Goal: Transaction & Acquisition: Purchase product/service

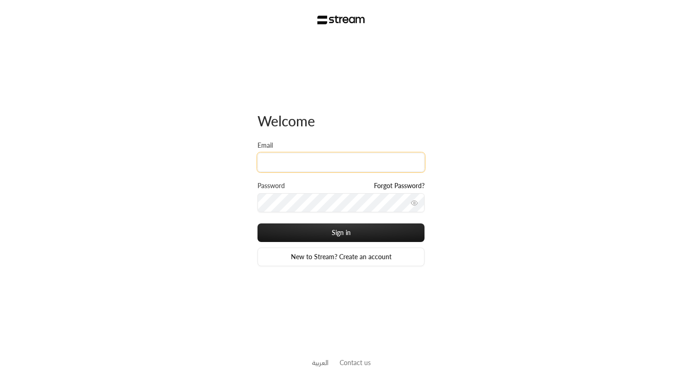
click at [268, 156] on input "Email" at bounding box center [341, 162] width 167 height 19
type input "[EMAIL_ADDRESS][DOMAIN_NAME]"
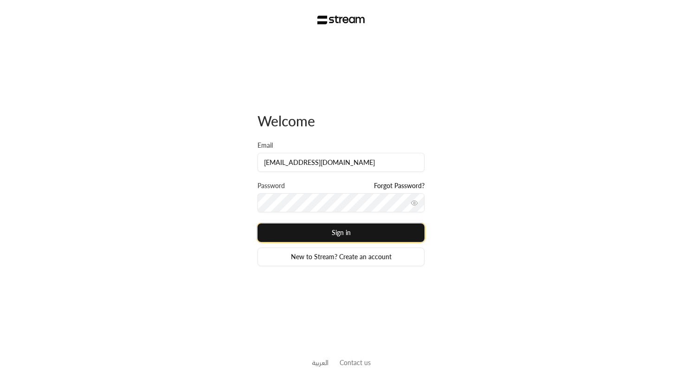
click at [381, 226] on button "Sign in" at bounding box center [341, 232] width 167 height 19
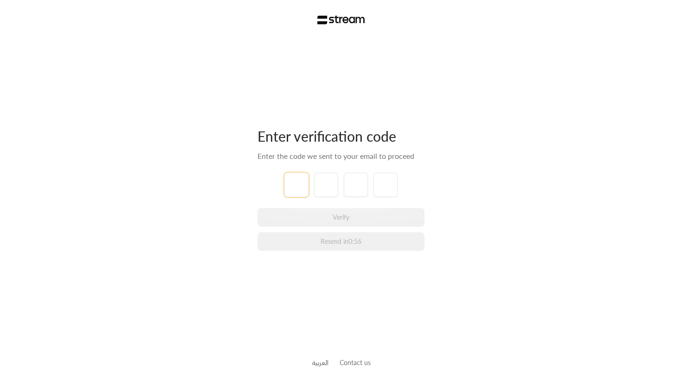
click at [303, 183] on input "tel" at bounding box center [296, 185] width 24 height 24
type input "7"
type input "2"
type input "1"
type input "0"
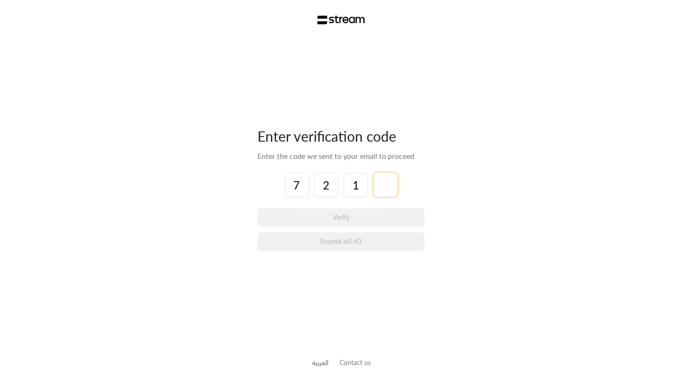
type input "9"
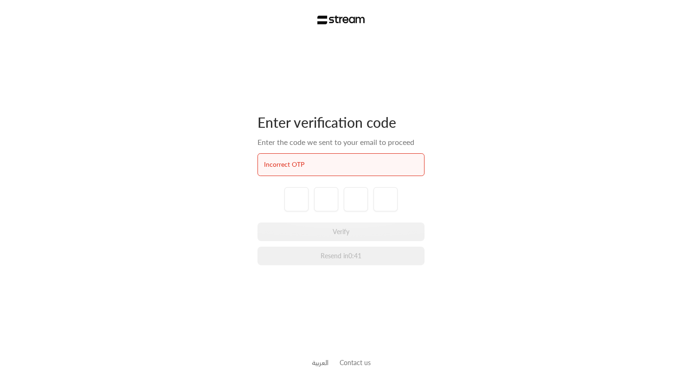
click at [284, 196] on div at bounding box center [341, 199] width 167 height 24
click at [290, 196] on input "tel" at bounding box center [296, 199] width 24 height 24
type input "7"
type input "2"
type input "1"
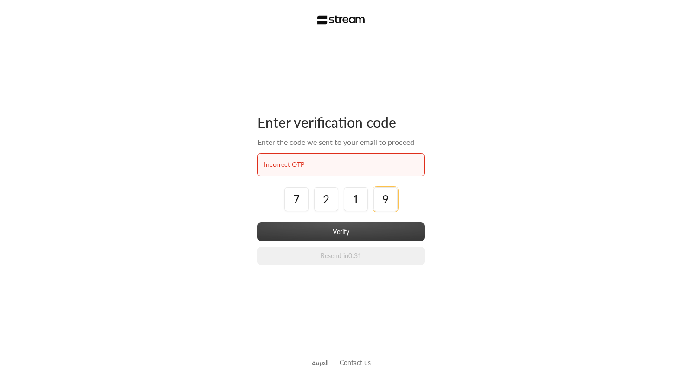
type input "9"
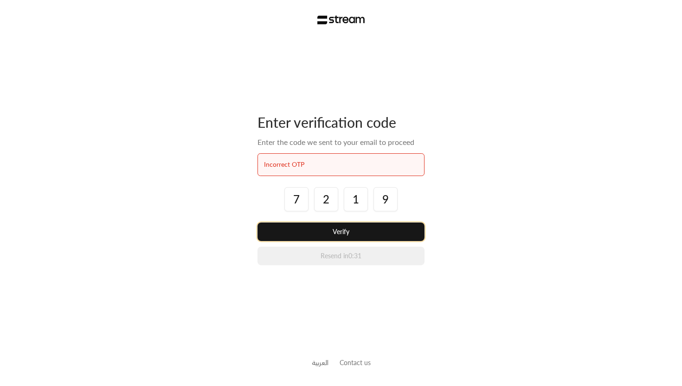
click at [346, 226] on button "Verify" at bounding box center [341, 231] width 167 height 19
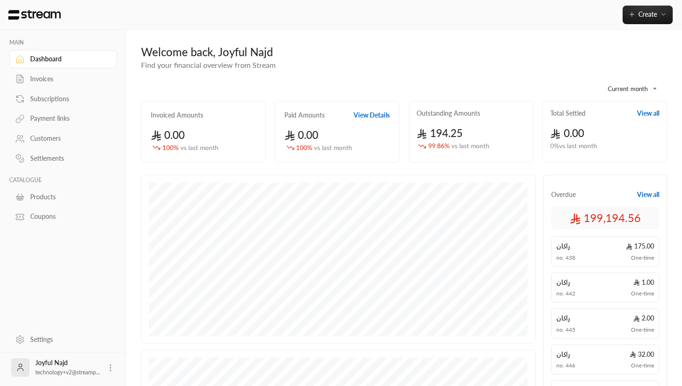
click at [37, 340] on div "Settings" at bounding box center [67, 339] width 75 height 9
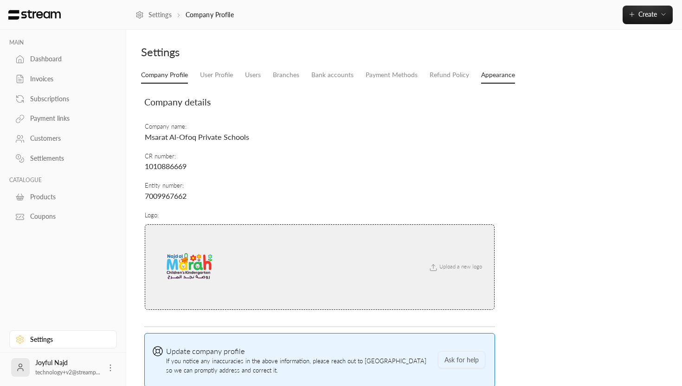
click at [496, 72] on link "Appearance" at bounding box center [498, 75] width 34 height 17
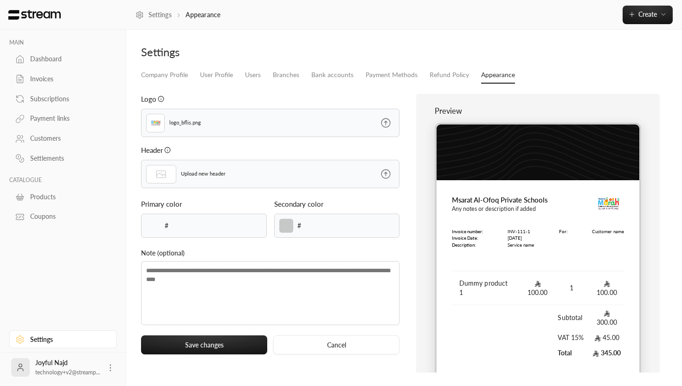
type input "******"
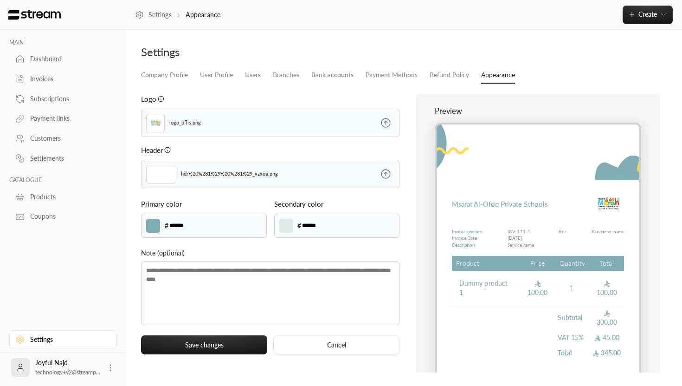
click at [387, 170] on icon at bounding box center [385, 173] width 9 height 9
click at [0, 0] on input "file" at bounding box center [0, 0] width 0 height 0
click at [390, 125] on icon at bounding box center [386, 123] width 12 height 12
click at [0, 0] on input "file" at bounding box center [0, 0] width 0 height 0
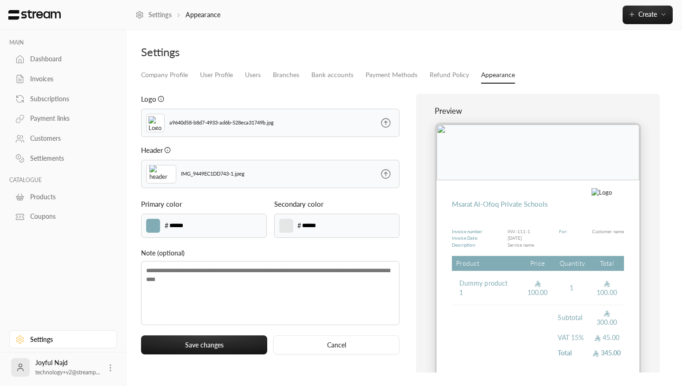
click at [313, 117] on div "a9640d58-b8d7-4933-ad6b-528eca31749b.jpg" at bounding box center [232, 123] width 180 height 28
click at [383, 127] on icon at bounding box center [386, 123] width 12 height 12
click at [0, 0] on input "file" at bounding box center [0, 0] width 0 height 0
click at [384, 121] on icon at bounding box center [386, 123] width 12 height 12
click at [0, 0] on input "file" at bounding box center [0, 0] width 0 height 0
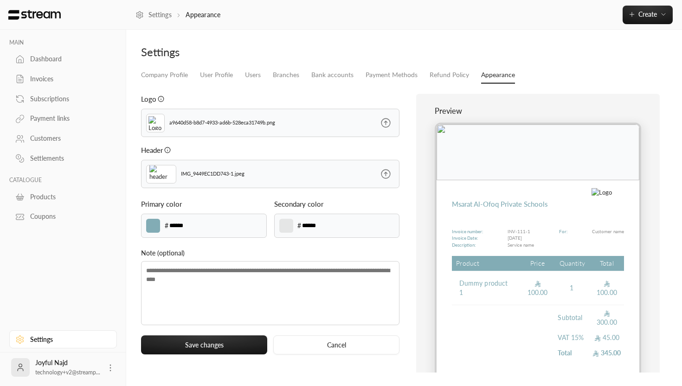
click at [612, 197] on img at bounding box center [602, 192] width 20 height 9
click at [153, 228] on label at bounding box center [153, 226] width 14 height 14
click at [0, 0] on input "*******" at bounding box center [0, 0] width 0 height 0
type input "******"
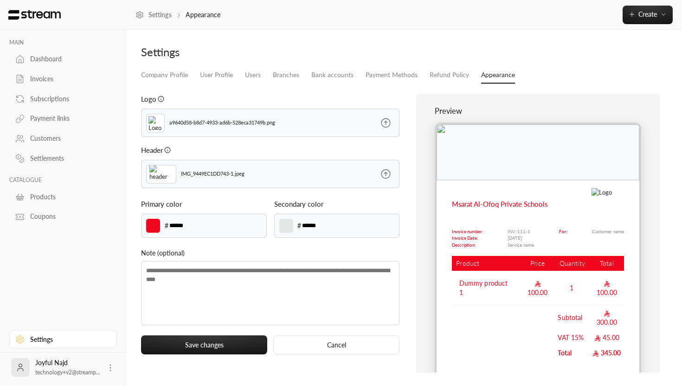
click at [289, 219] on label at bounding box center [286, 226] width 14 height 14
click at [0, 0] on input "*******" at bounding box center [0, 0] width 0 height 0
type input "******"
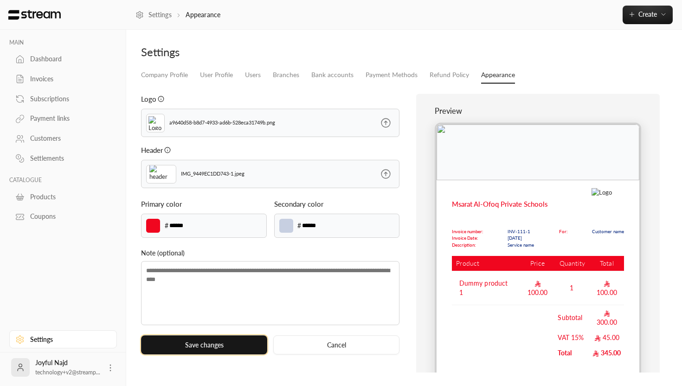
click at [236, 341] on button "Save changes" at bounding box center [204, 344] width 126 height 19
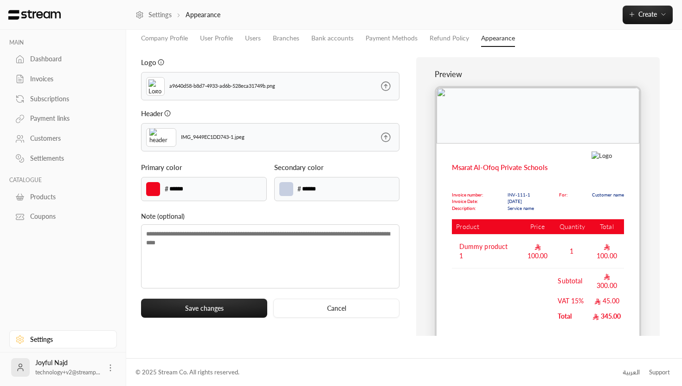
click at [385, 83] on icon at bounding box center [386, 86] width 12 height 12
click at [0, 0] on input "file" at bounding box center [0, 0] width 0 height 0
click at [387, 91] on icon at bounding box center [386, 86] width 12 height 12
click at [0, 0] on input "file" at bounding box center [0, 0] width 0 height 0
click at [257, 309] on button "Save changes" at bounding box center [204, 307] width 126 height 19
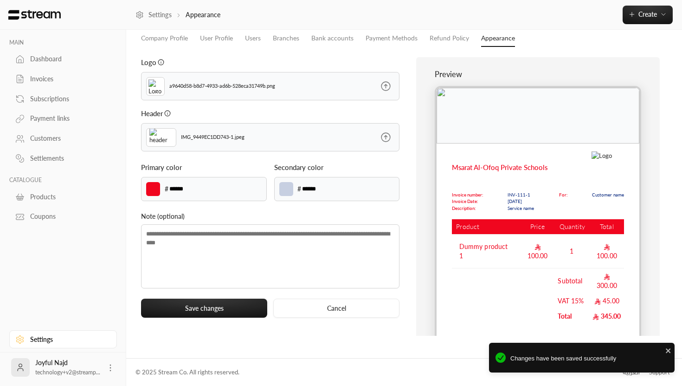
click at [73, 64] on link "Dashboard" at bounding box center [63, 59] width 108 height 18
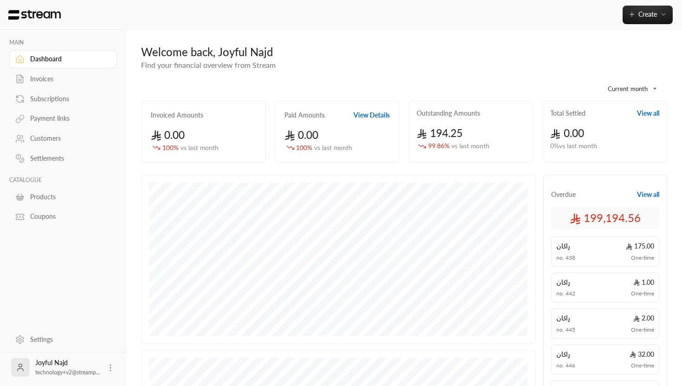
click at [113, 367] on icon at bounding box center [110, 367] width 9 height 9
click at [93, 322] on div at bounding box center [341, 193] width 682 height 386
click at [69, 340] on div "Settings" at bounding box center [67, 339] width 75 height 9
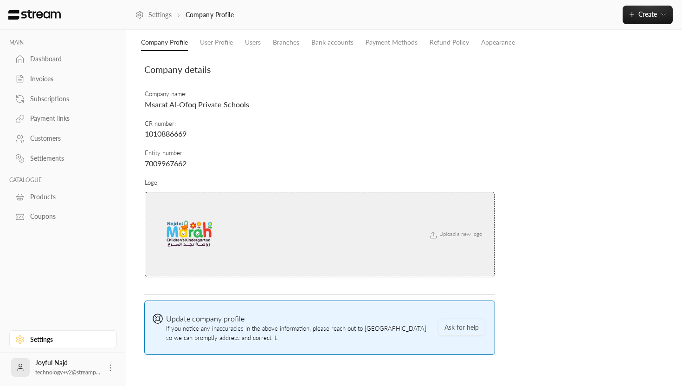
scroll to position [51, 0]
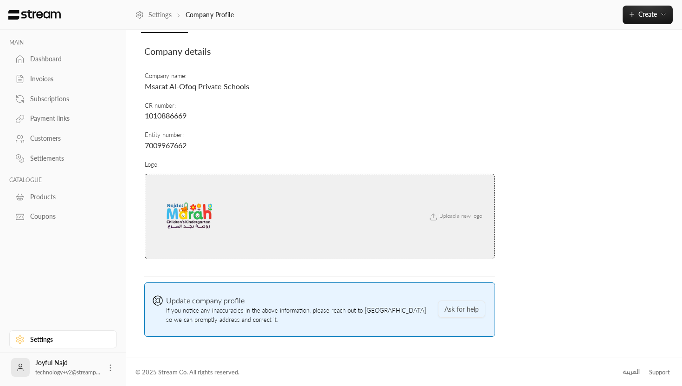
click at [459, 215] on span "Upload a new logo" at bounding box center [454, 216] width 63 height 6
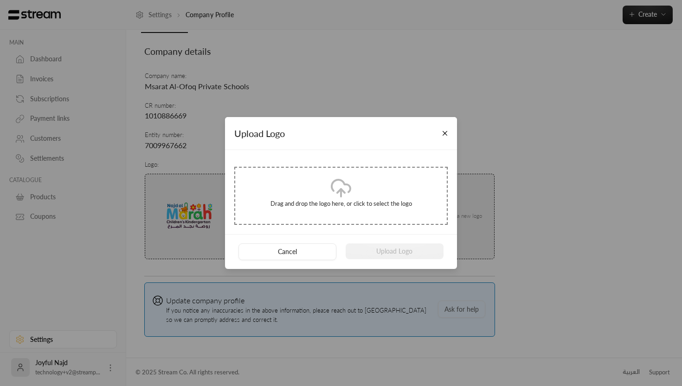
click at [359, 200] on p "Drag and drop the logo here, or click to select the logo" at bounding box center [341, 203] width 193 height 9
type input "**********"
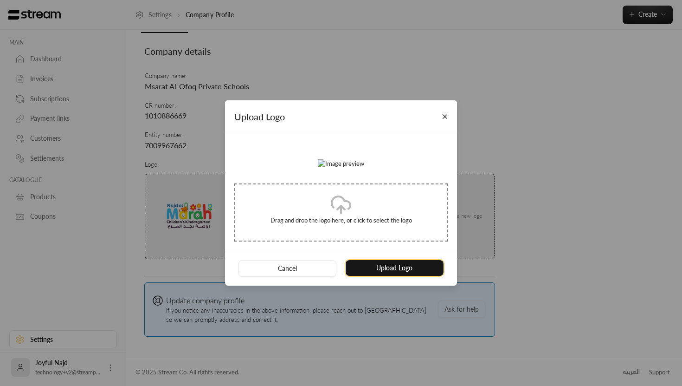
click at [415, 276] on button "Upload Logo" at bounding box center [395, 268] width 98 height 16
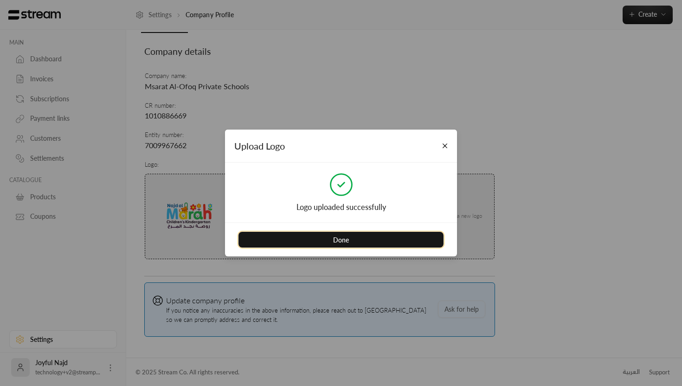
click at [404, 239] on button "Done" at bounding box center [340, 240] width 205 height 16
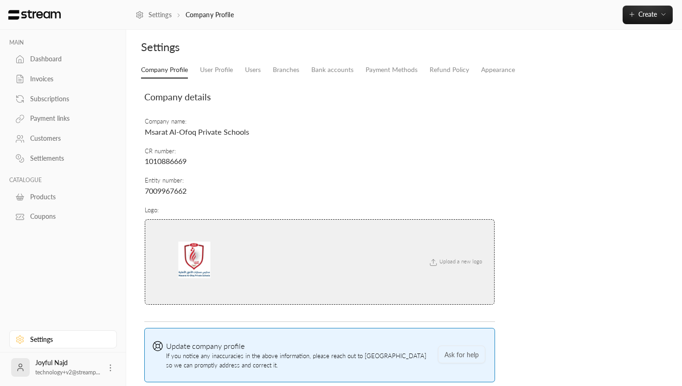
scroll to position [0, 0]
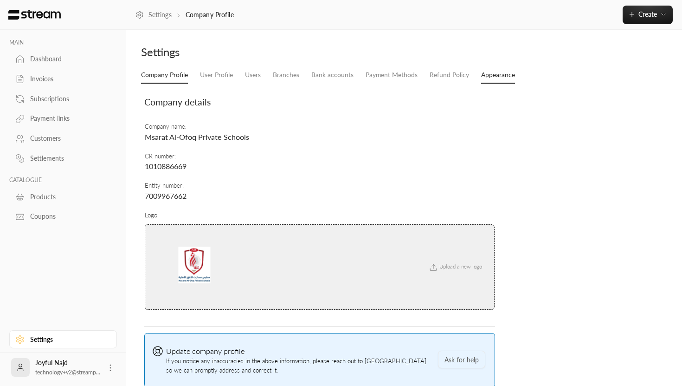
click at [482, 79] on link "Appearance" at bounding box center [498, 75] width 34 height 17
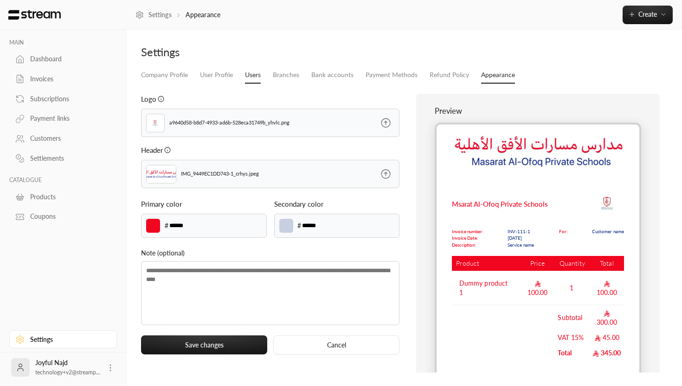
click at [251, 73] on link "Users" at bounding box center [253, 75] width 16 height 17
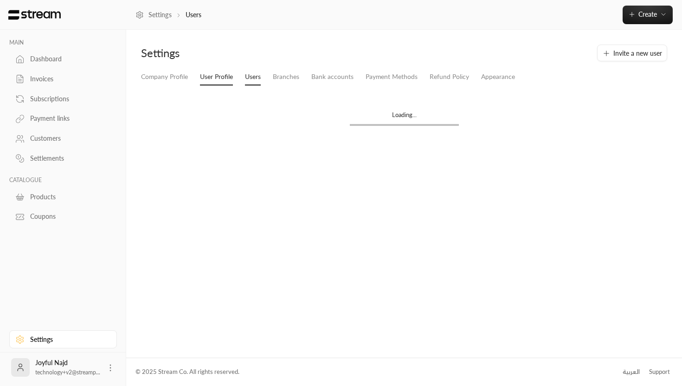
click at [219, 77] on link "User Profile" at bounding box center [216, 77] width 33 height 17
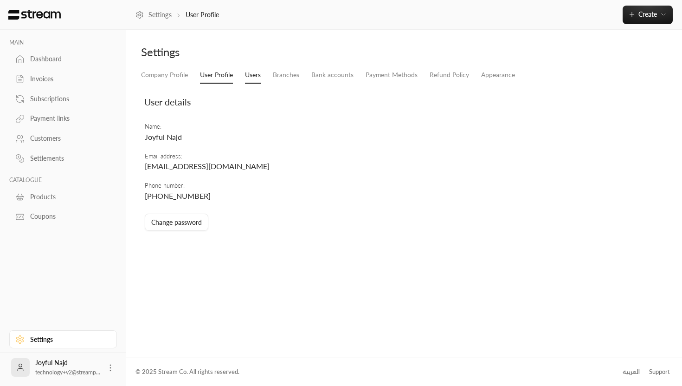
click at [251, 77] on link "Users" at bounding box center [253, 75] width 16 height 17
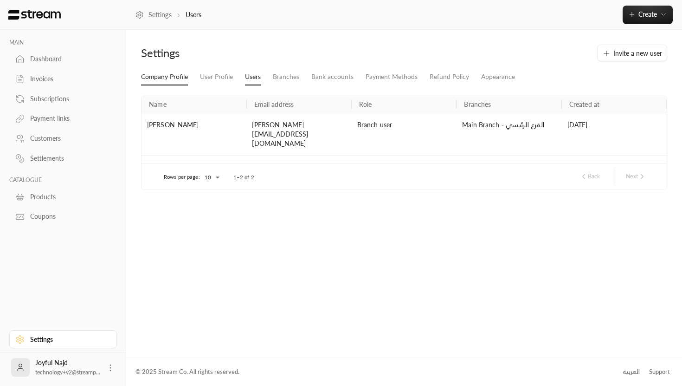
click at [180, 77] on link "Company Profile" at bounding box center [164, 77] width 47 height 17
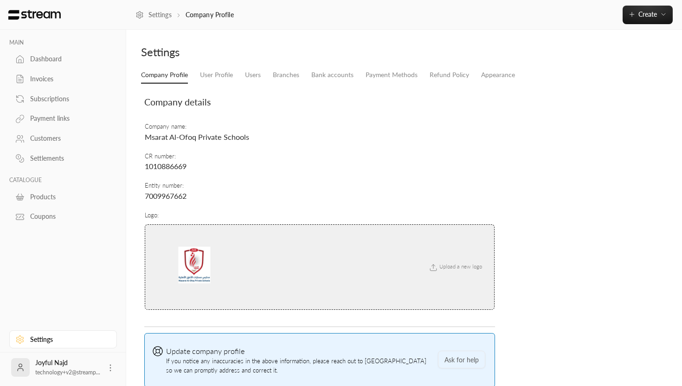
click at [207, 133] on span "Msarat Al-Ofoq Private Schools" at bounding box center [197, 136] width 104 height 9
copy span "Msarat Al-Ofoq Private Schools"
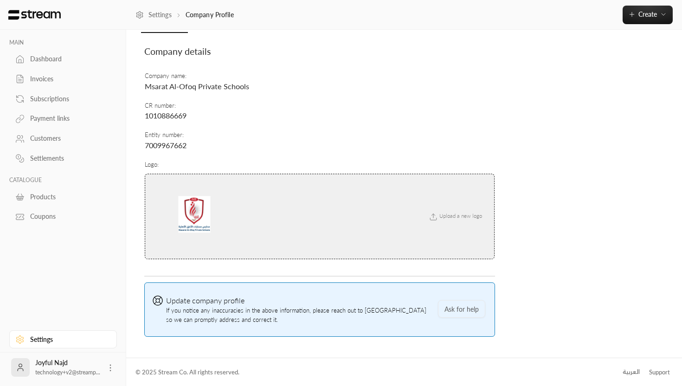
click at [627, 373] on div "العربية" at bounding box center [631, 371] width 17 height 9
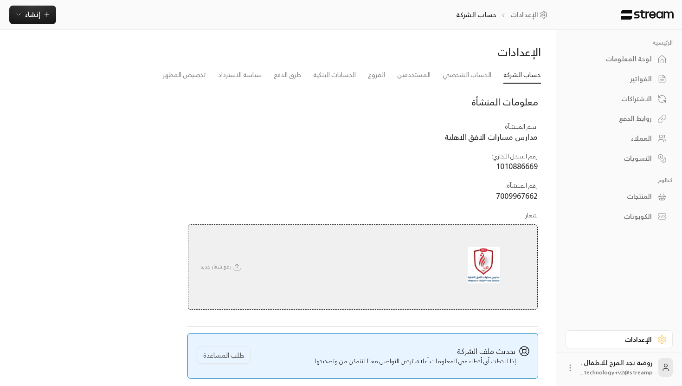
click at [511, 137] on span "مدارس مسارات الافق الاهلية" at bounding box center [491, 136] width 93 height 13
copy span "مدارس مسارات الافق الاهلية"
click at [612, 63] on div "لوحة المعلومات" at bounding box center [614, 58] width 75 height 9
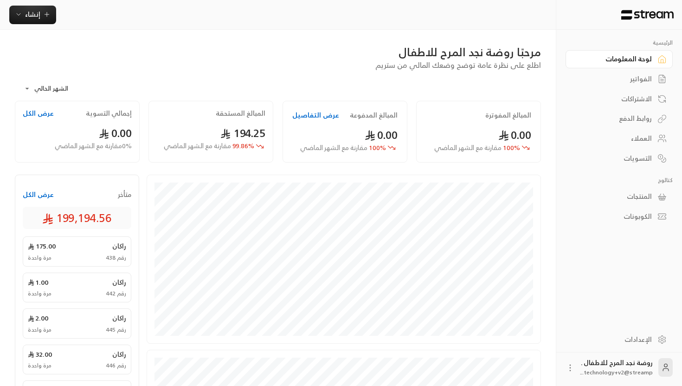
click at [653, 339] on link "الإعدادات" at bounding box center [619, 339] width 107 height 18
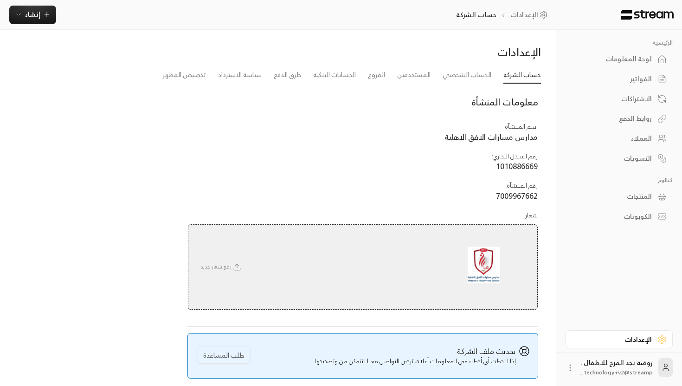
scroll to position [41, 0]
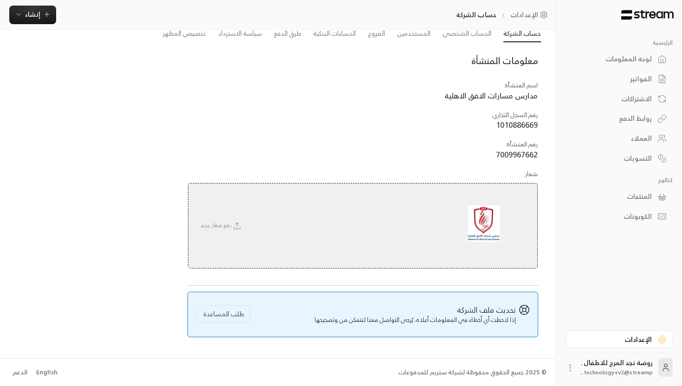
click at [38, 369] on div "English" at bounding box center [46, 371] width 21 height 9
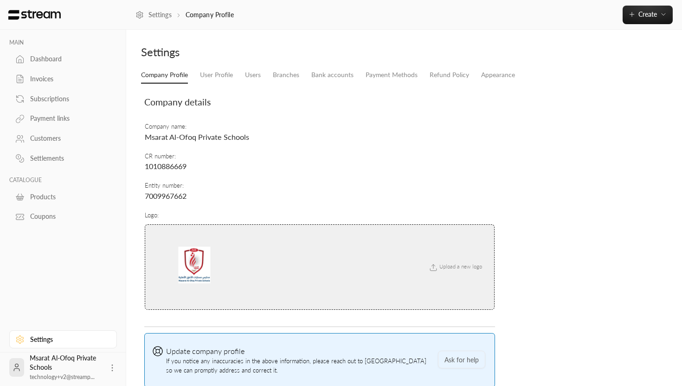
click at [51, 64] on div "Dashboard" at bounding box center [67, 58] width 75 height 9
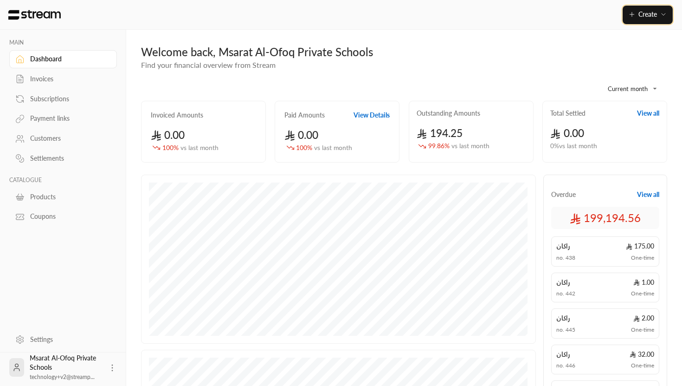
click at [631, 10] on span "Create" at bounding box center [647, 14] width 39 height 8
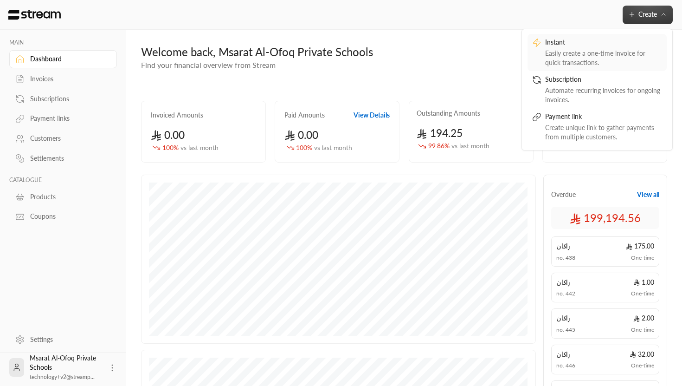
click at [593, 56] on div "Easily create a one-time invoice for quick transactions." at bounding box center [603, 58] width 117 height 19
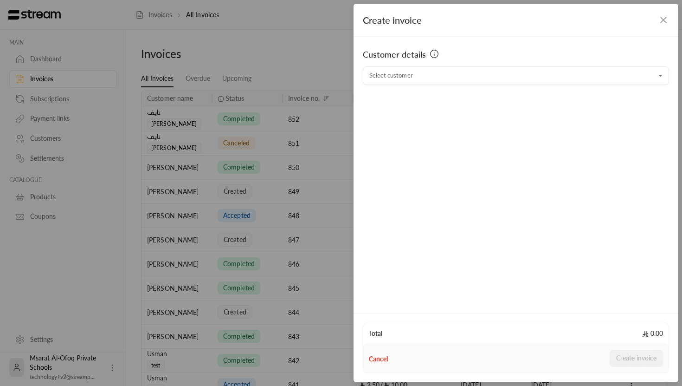
click at [457, 87] on div "Customer details Select customer Select customer" at bounding box center [516, 173] width 325 height 273
click at [457, 86] on div "Customer details Select customer Select customer" at bounding box center [516, 173] width 325 height 273
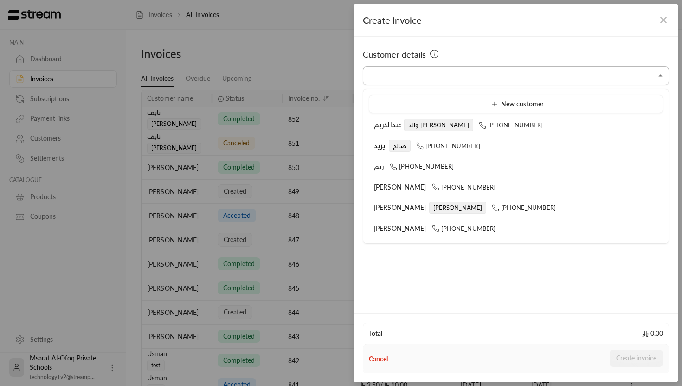
click at [454, 81] on input "Select customer" at bounding box center [516, 76] width 306 height 16
click at [403, 94] on ul "New customer عبدالكريم والد ماجد +966532000526 يزيد صالح +966559760764 ريم +966…" at bounding box center [515, 166] width 305 height 154
click at [389, 67] on div "Select customer" at bounding box center [516, 75] width 306 height 19
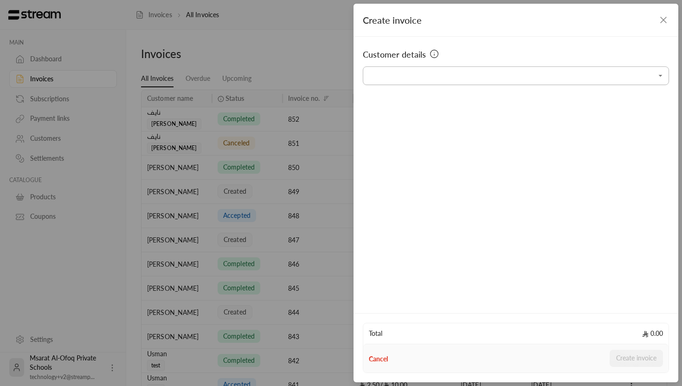
click at [389, 68] on input "Select customer" at bounding box center [516, 76] width 306 height 16
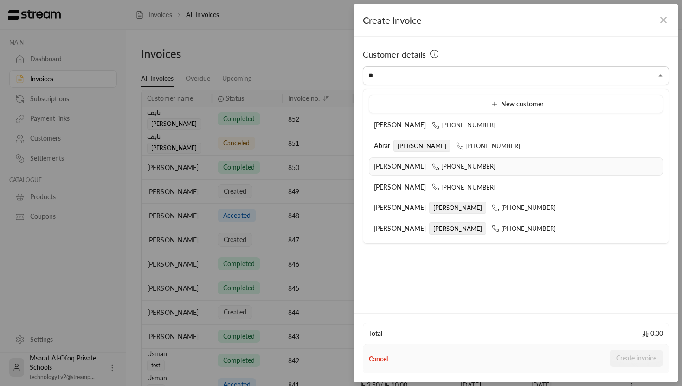
click at [411, 158] on li "Abdullah Alsinan +966561040999" at bounding box center [516, 166] width 294 height 18
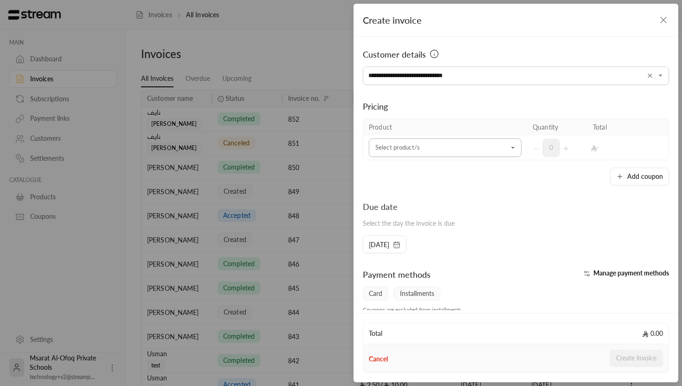
type input "**********"
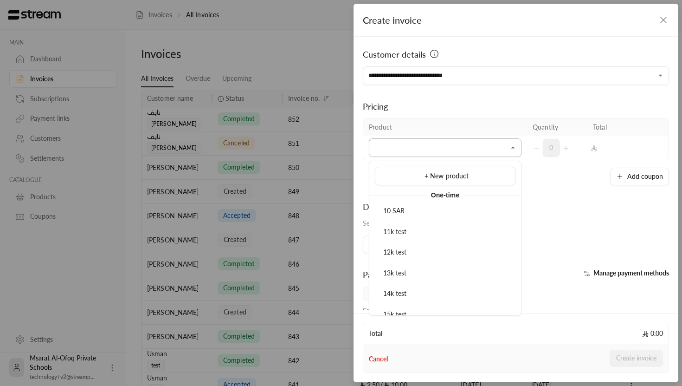
click at [418, 145] on input "Select customer" at bounding box center [445, 148] width 153 height 16
click at [412, 212] on div "10 SAR" at bounding box center [445, 211] width 130 height 10
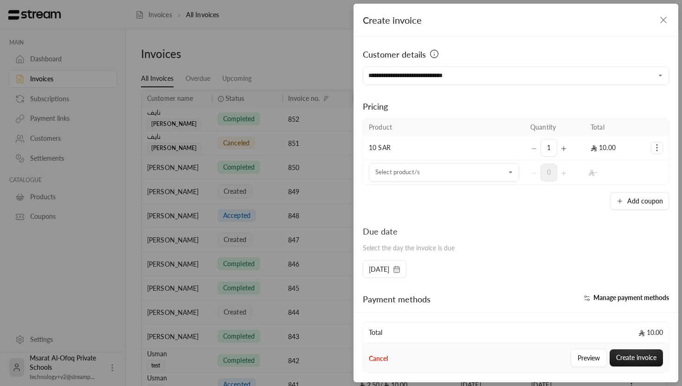
scroll to position [114, 0]
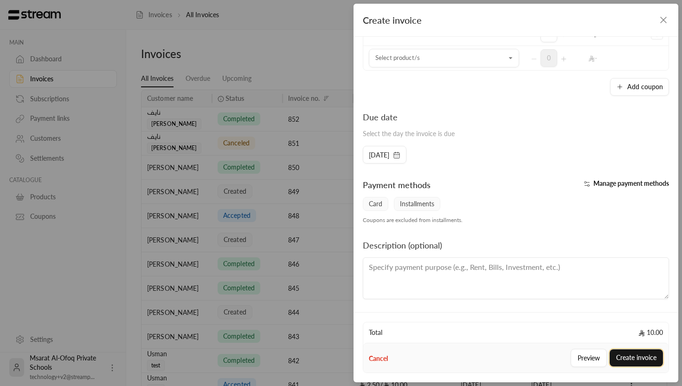
click at [620, 357] on button "Create invoice" at bounding box center [636, 357] width 53 height 17
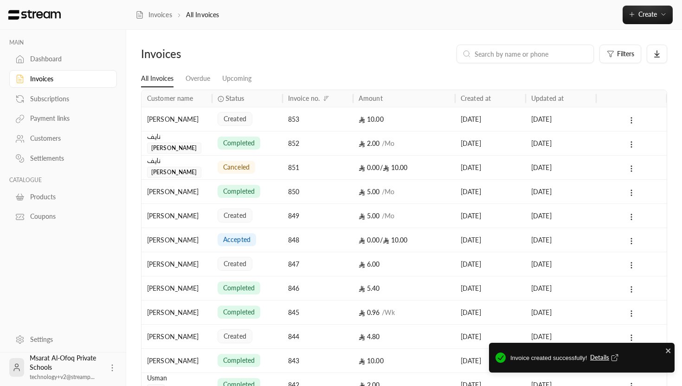
click at [604, 356] on span "Details" at bounding box center [605, 357] width 31 height 9
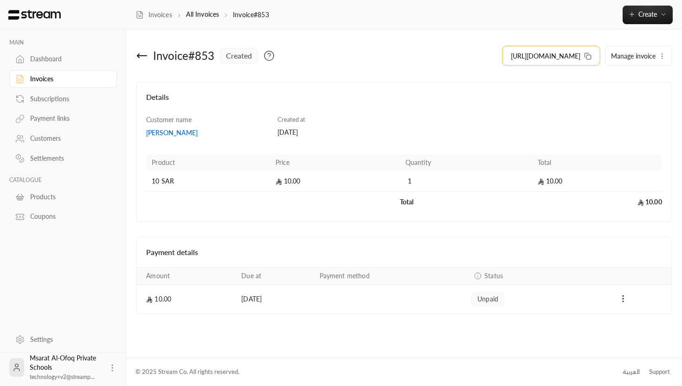
click at [587, 53] on icon at bounding box center [587, 55] width 7 height 7
click at [589, 60] on button "https://streampay.sa/s/vqe0c" at bounding box center [551, 55] width 97 height 19
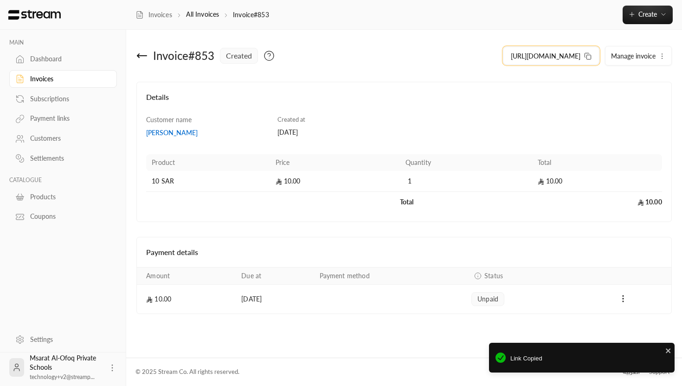
click at [589, 59] on rect at bounding box center [588, 57] width 4 height 4
